Goal: Information Seeking & Learning: Learn about a topic

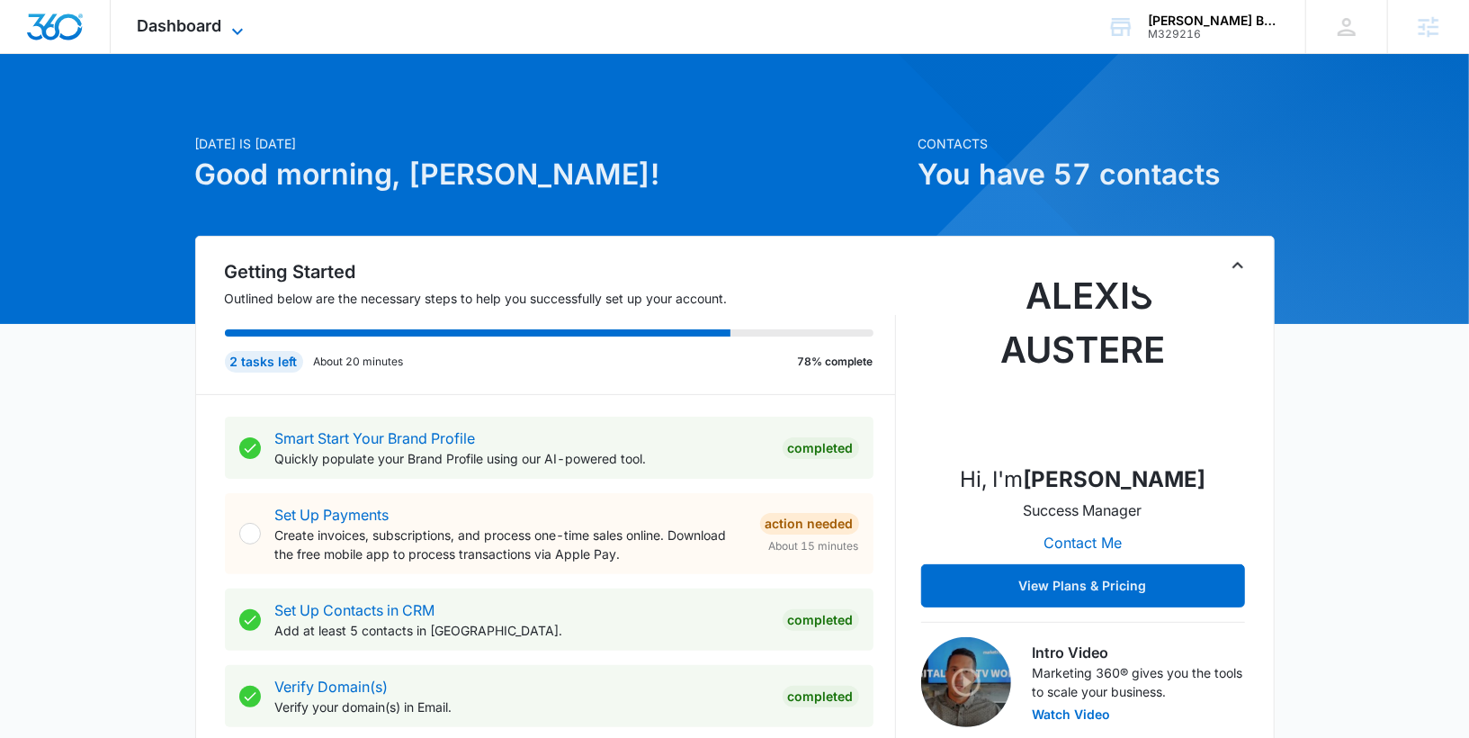
click at [199, 16] on span "Dashboard" at bounding box center [180, 25] width 85 height 19
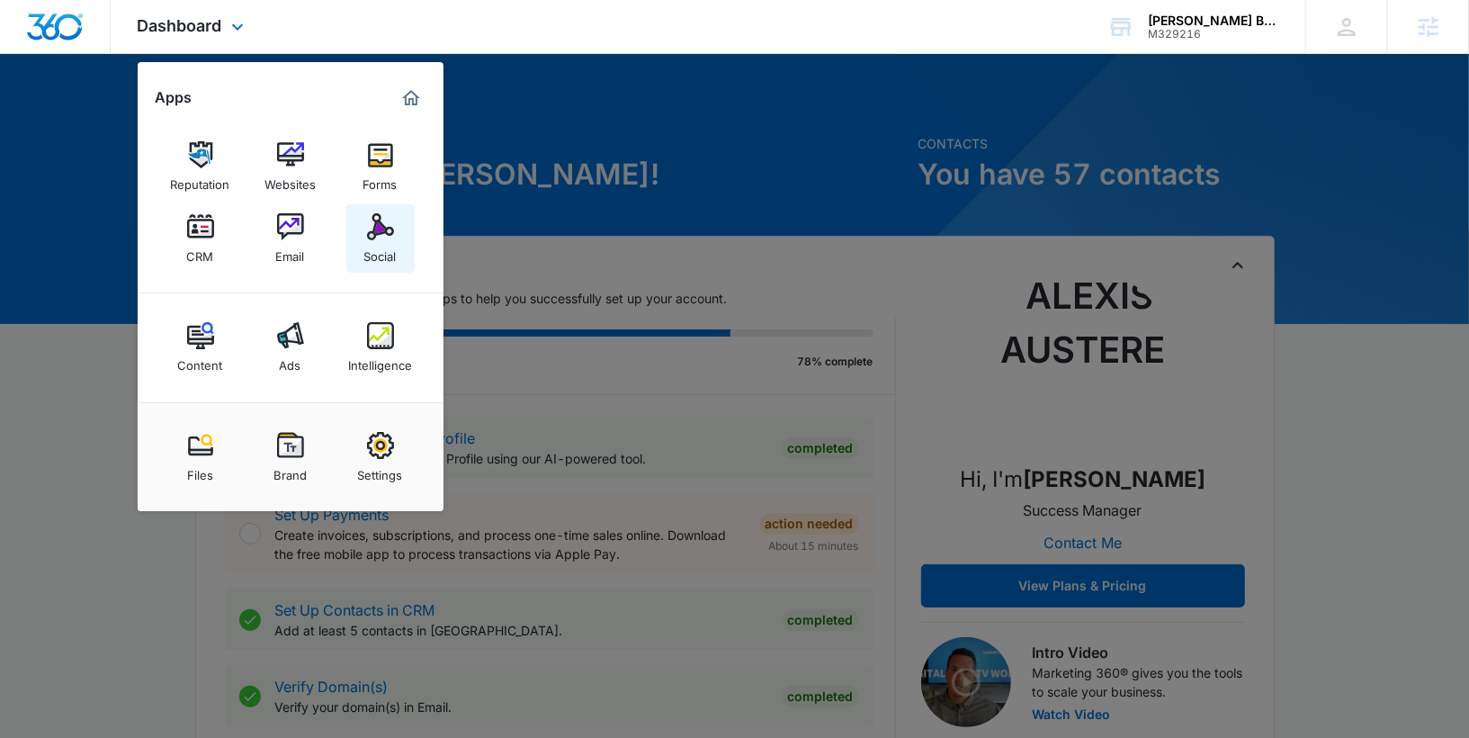
click at [367, 228] on img at bounding box center [380, 226] width 27 height 27
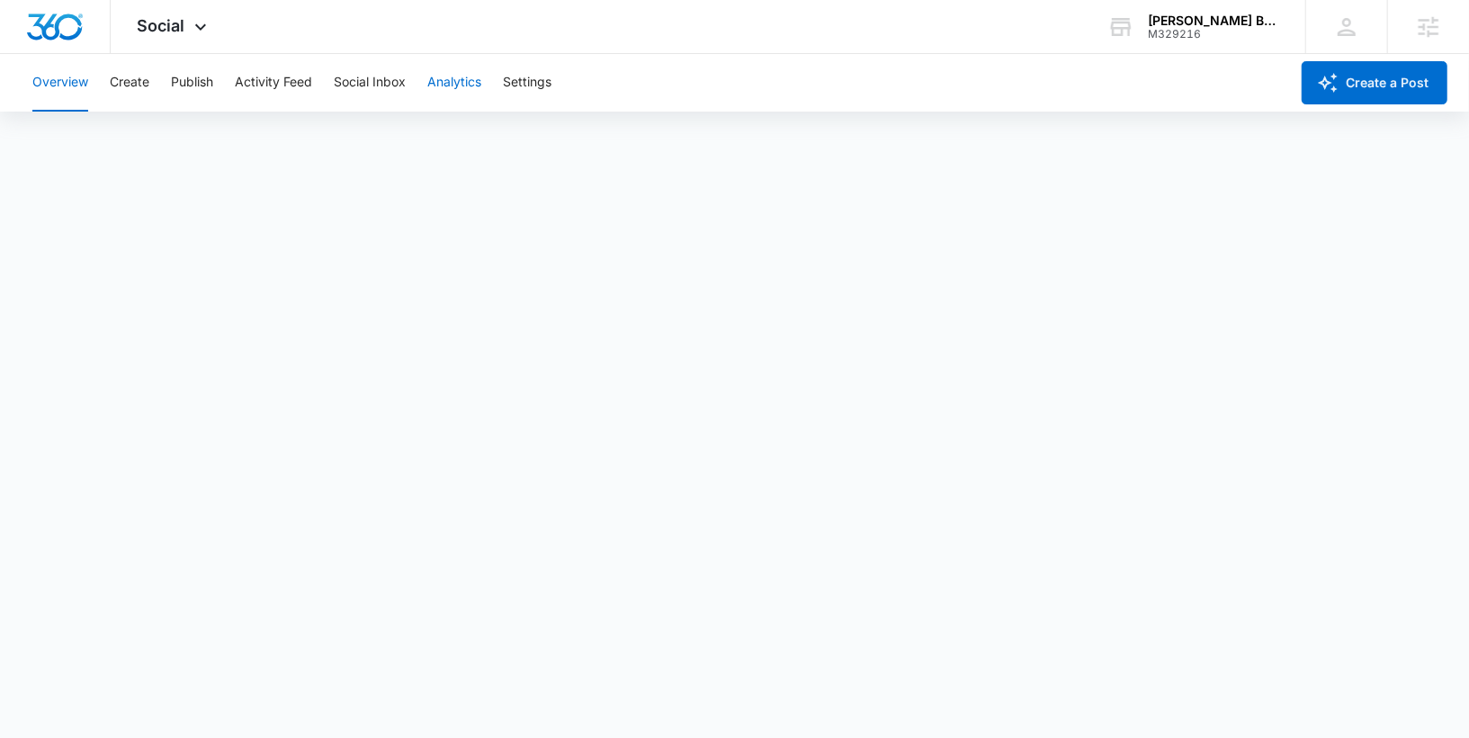
click at [447, 80] on button "Analytics" at bounding box center [454, 83] width 54 height 58
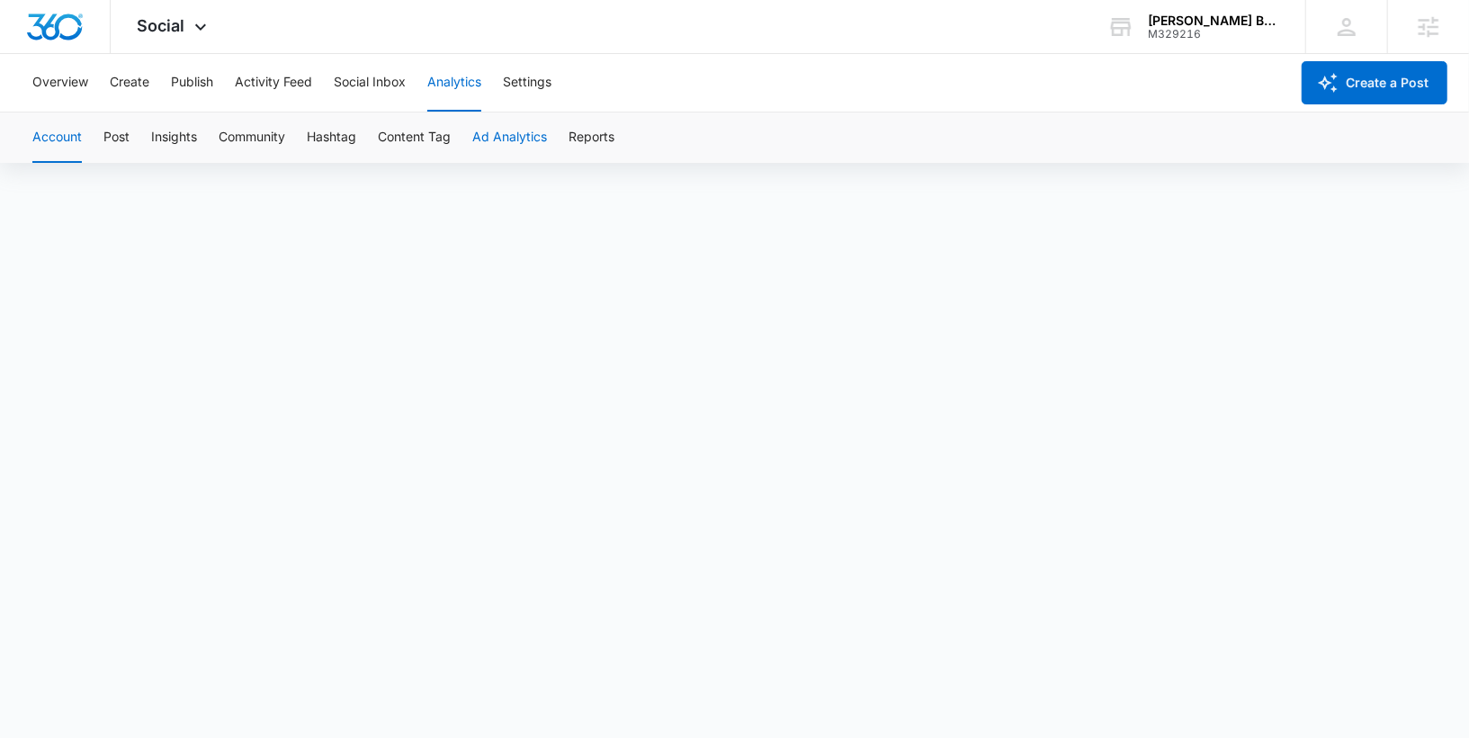
click at [523, 139] on button "Ad Analytics" at bounding box center [509, 137] width 75 height 50
click at [580, 133] on button "Reports" at bounding box center [592, 137] width 46 height 50
